Goal: Task Accomplishment & Management: Manage account settings

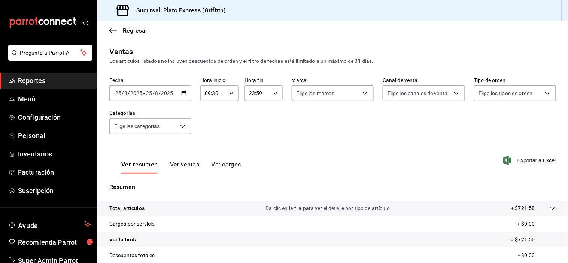
scroll to position [43, 0]
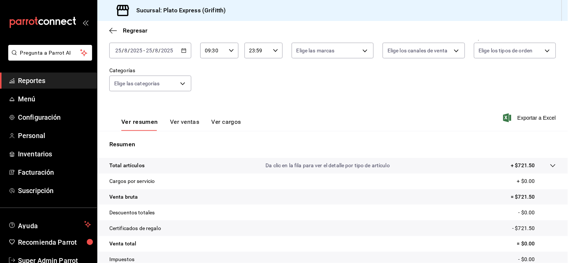
click at [223, 54] on input "09:30" at bounding box center [212, 50] width 25 height 15
click at [226, 53] on span "30" at bounding box center [227, 50] width 7 height 6
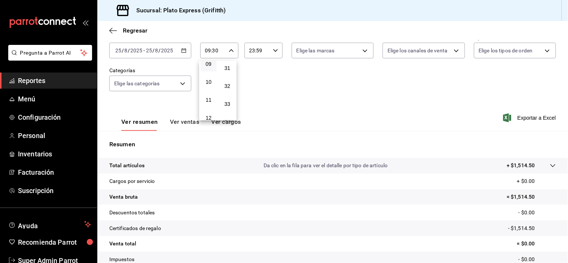
click at [226, 53] on span "30" at bounding box center [227, 50] width 7 height 6
click at [306, 100] on div at bounding box center [284, 131] width 568 height 263
click at [232, 52] on div "09:30 Hora inicio" at bounding box center [219, 51] width 38 height 16
drag, startPoint x: 227, startPoint y: 72, endPoint x: 270, endPoint y: 85, distance: 45.3
click at [227, 53] on span "30" at bounding box center [227, 50] width 7 height 6
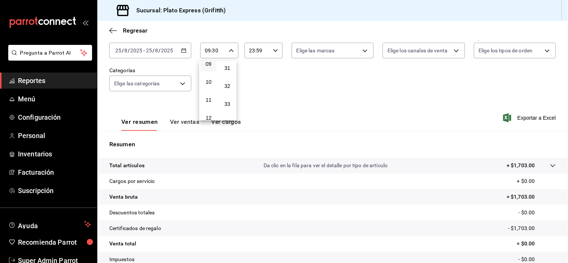
click at [230, 58] on button "30" at bounding box center [227, 50] width 16 height 15
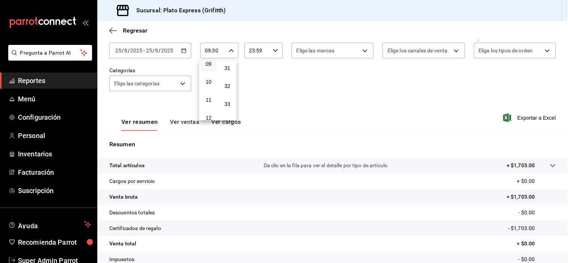
click at [230, 58] on button "30" at bounding box center [227, 50] width 16 height 15
click at [229, 58] on button "30" at bounding box center [227, 50] width 16 height 15
click at [225, 53] on span "30" at bounding box center [227, 50] width 7 height 6
click at [302, 107] on div at bounding box center [284, 131] width 568 height 263
click at [233, 54] on div "09:30 Hora inicio" at bounding box center [219, 51] width 38 height 16
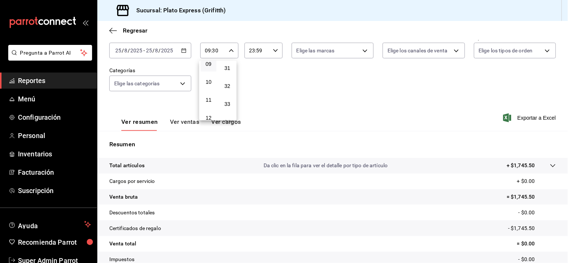
click at [230, 53] on span "30" at bounding box center [227, 50] width 7 height 6
click at [285, 96] on div at bounding box center [284, 131] width 568 height 263
click at [233, 55] on div "09:30 Hora inicio" at bounding box center [219, 51] width 38 height 16
click at [223, 58] on button "30" at bounding box center [227, 50] width 16 height 15
click at [227, 53] on span "30" at bounding box center [227, 50] width 7 height 6
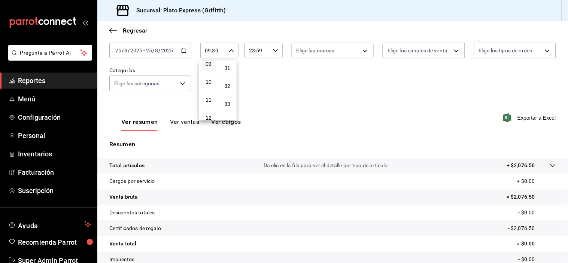
click at [227, 53] on span "30" at bounding box center [227, 50] width 7 height 6
click at [358, 103] on div at bounding box center [284, 131] width 568 height 263
click at [42, 134] on span "Personal" at bounding box center [54, 136] width 73 height 10
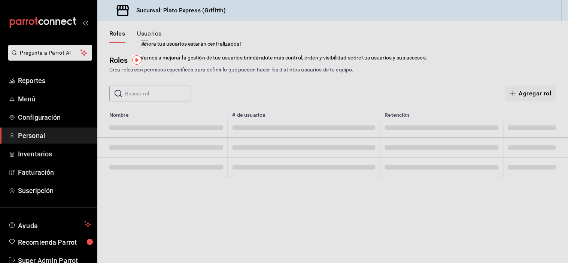
click at [373, 69] on div "Crea roles con permisos específicos para definir lo que pueden hacer los distin…" at bounding box center [332, 70] width 447 height 8
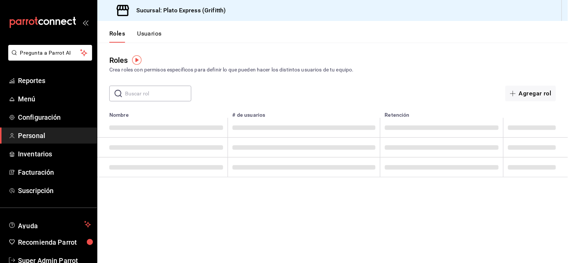
click at [182, 91] on input "text" at bounding box center [158, 93] width 66 height 15
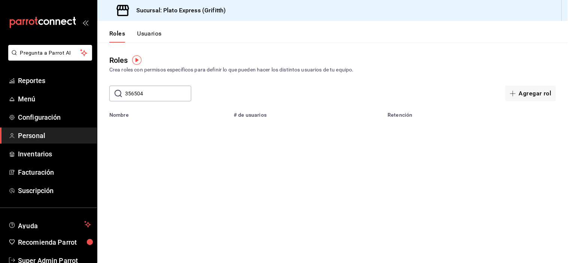
type input "356504"
click at [528, 89] on button "Agregar rol" at bounding box center [531, 94] width 51 height 16
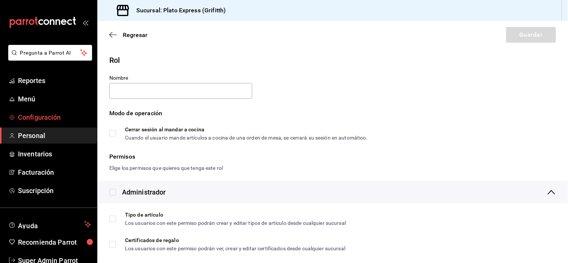
click at [54, 111] on link "Configuración" at bounding box center [48, 117] width 97 height 16
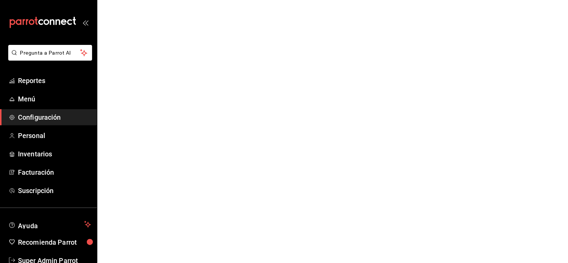
click at [68, 113] on span "Configuración" at bounding box center [54, 117] width 73 height 10
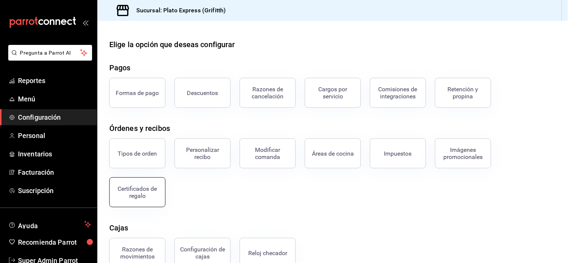
click at [142, 184] on button "Certificados de regalo" at bounding box center [137, 193] width 56 height 30
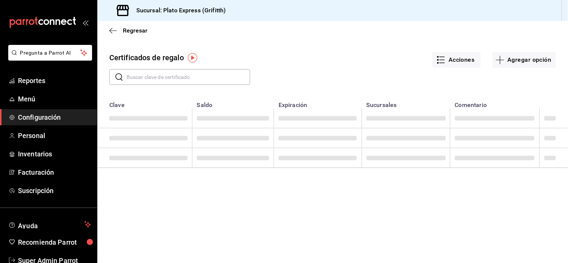
click at [200, 70] on input "text" at bounding box center [189, 77] width 124 height 15
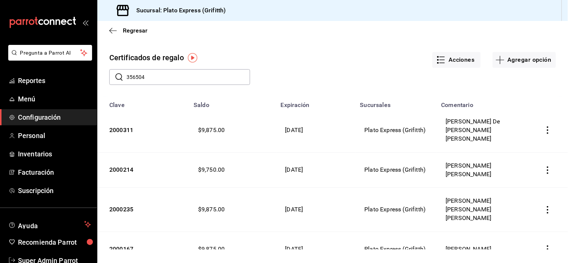
type input "356504"
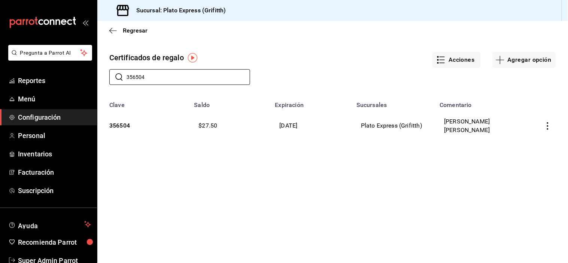
click at [549, 128] on icon "button" at bounding box center [547, 125] width 7 height 7
click at [517, 100] on li "Editar" at bounding box center [521, 108] width 67 height 18
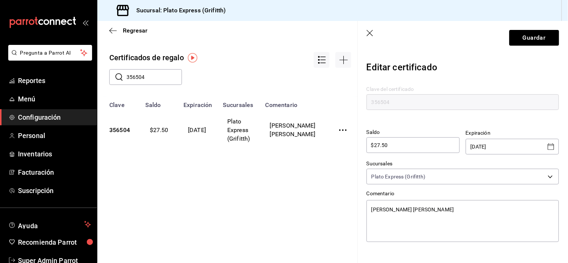
click at [426, 150] on div "$27.50 ​" at bounding box center [413, 145] width 93 height 16
type textarea "x"
type input "$27.5"
type textarea "x"
type input "$2"
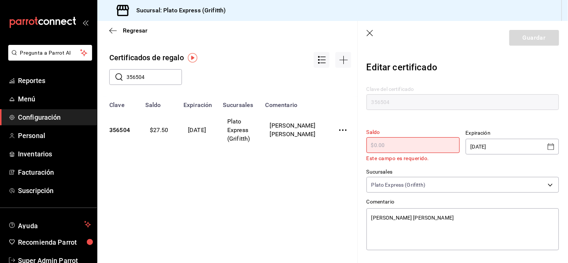
type textarea "x"
type input "$1"
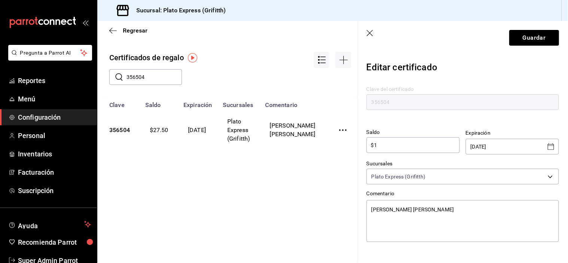
type textarea "x"
type input "$10"
type textarea "x"
type input "$1,000,000,000,000"
type textarea "x"
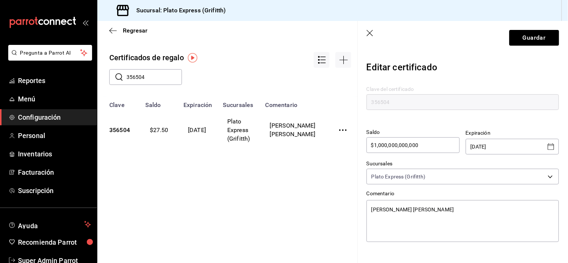
type input "$10,000,000,000,000"
type textarea "x"
type input "$1,000,000,000,000"
type textarea "x"
type input "$100,000,000,000"
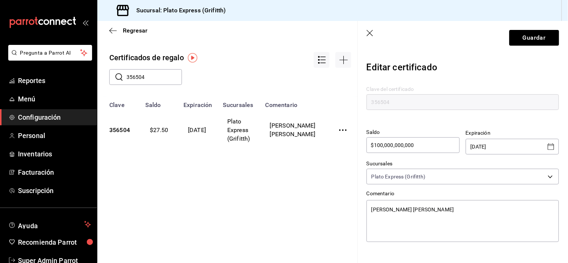
type textarea "x"
type input "$10,000,000,000"
type textarea "x"
type input "$1,000,000,000"
type textarea "x"
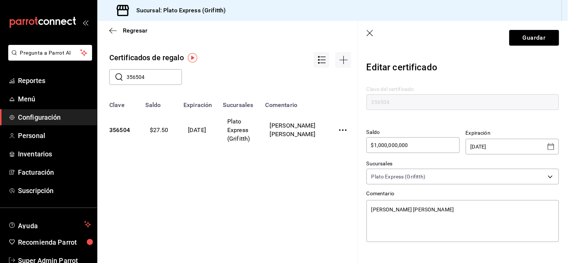
type input "$100,000,000"
type textarea "x"
type input "$100,000,000"
click at [514, 29] on header "Guardar" at bounding box center [463, 38] width 210 height 34
click at [514, 30] on button "Guardar" at bounding box center [534, 38] width 50 height 16
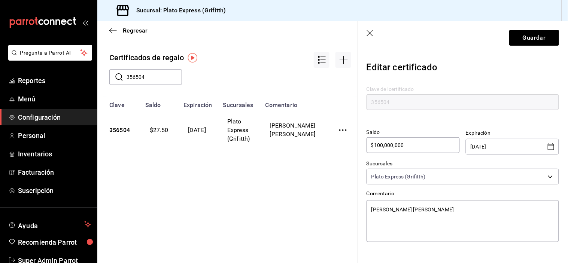
click at [451, 148] on input "$100,000,000" at bounding box center [413, 145] width 93 height 9
type textarea "x"
type input "$10,000,000"
type textarea "x"
type input "$1,000,000"
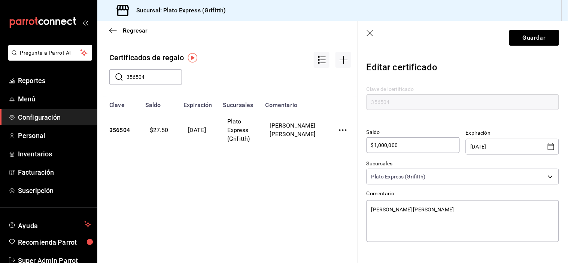
type textarea "x"
type input "$100,000"
type textarea "x"
type input "$100,000"
click at [521, 43] on button "Guardar" at bounding box center [534, 38] width 50 height 16
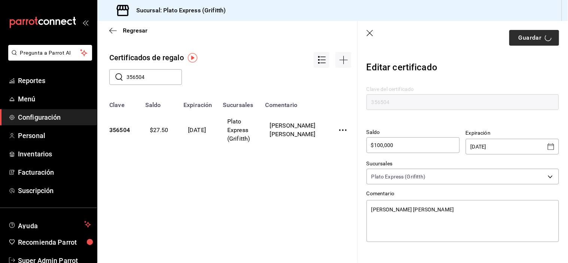
type textarea "x"
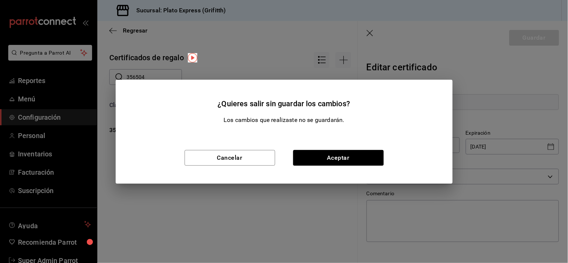
click at [373, 149] on div "Cancelar Aceptar" at bounding box center [284, 158] width 337 height 52
click at [372, 151] on button "Aceptar" at bounding box center [338, 158] width 91 height 16
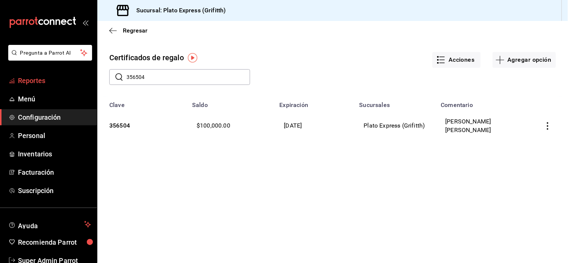
click at [70, 87] on link "Reportes" at bounding box center [48, 81] width 97 height 16
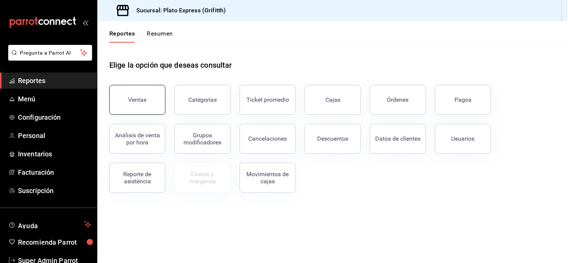
click at [132, 108] on button "Ventas" at bounding box center [137, 100] width 56 height 30
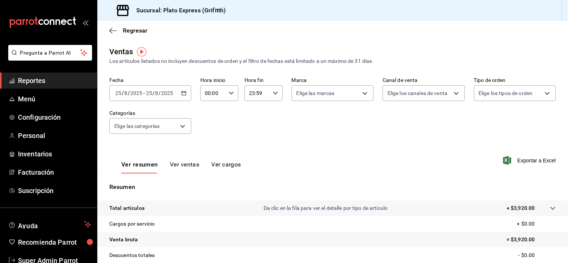
click at [222, 97] on input "00:00" at bounding box center [212, 93] width 25 height 15
click at [204, 147] on button "02" at bounding box center [209, 148] width 16 height 15
click at [204, 147] on button "09" at bounding box center [209, 141] width 16 height 15
type input "09:00"
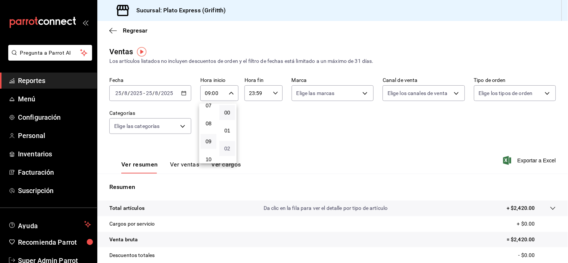
click at [227, 150] on div "00 01 02 03 04 05 06 07 08 09 10 11 12 13 14 15 16 17 18 19 20 21 22 23 24 25 2…" at bounding box center [227, 134] width 19 height 60
click at [227, 144] on button "30" at bounding box center [227, 136] width 16 height 15
type input "09:30"
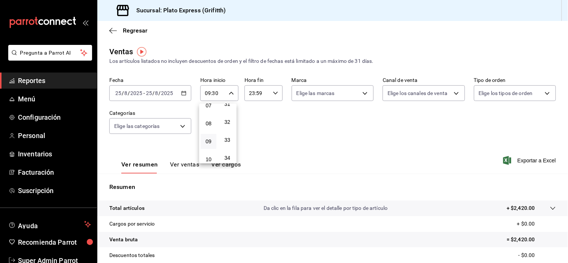
click at [226, 130] on button "32" at bounding box center [227, 122] width 16 height 15
type input "09:32"
click at [290, 166] on div at bounding box center [284, 131] width 568 height 263
click at [187, 164] on button "Ver ventas" at bounding box center [185, 167] width 30 height 13
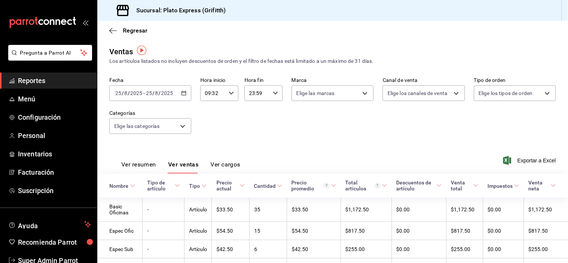
scroll to position [43, 0]
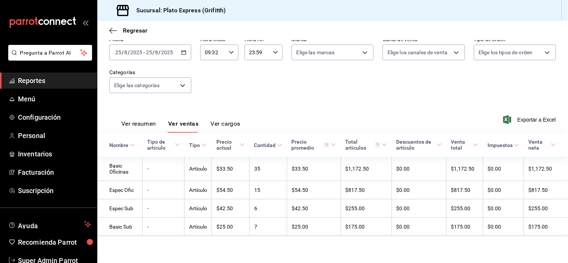
click at [141, 121] on button "Ver resumen" at bounding box center [138, 126] width 35 height 13
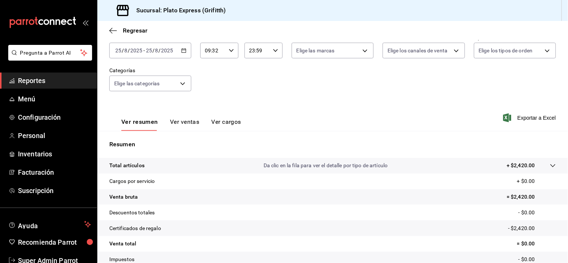
click at [223, 53] on input "09:32" at bounding box center [212, 50] width 25 height 15
click at [210, 67] on span "09" at bounding box center [208, 64] width 7 height 6
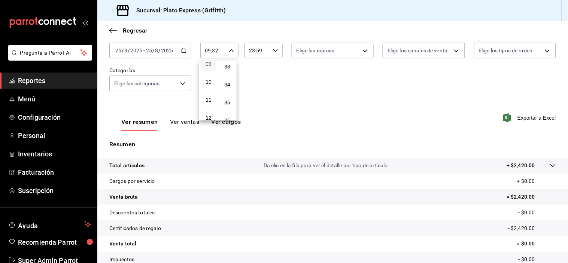
click at [210, 67] on span "09" at bounding box center [208, 64] width 7 height 6
click at [357, 111] on div at bounding box center [284, 131] width 568 height 263
click at [222, 45] on input "09:32" at bounding box center [212, 50] width 25 height 15
click at [229, 52] on span "32" at bounding box center [227, 49] width 7 height 6
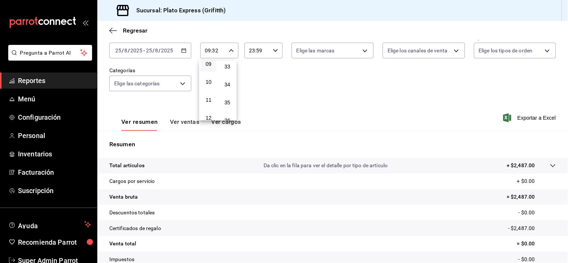
click at [229, 52] on span "32" at bounding box center [227, 49] width 7 height 6
click at [340, 126] on div at bounding box center [284, 131] width 568 height 263
